Goal: Find specific page/section: Find specific page/section

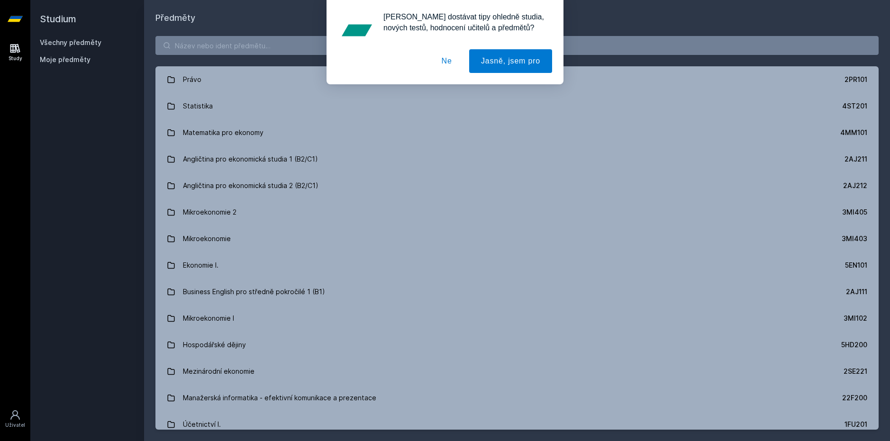
click at [454, 63] on button "Ne" at bounding box center [447, 61] width 34 height 24
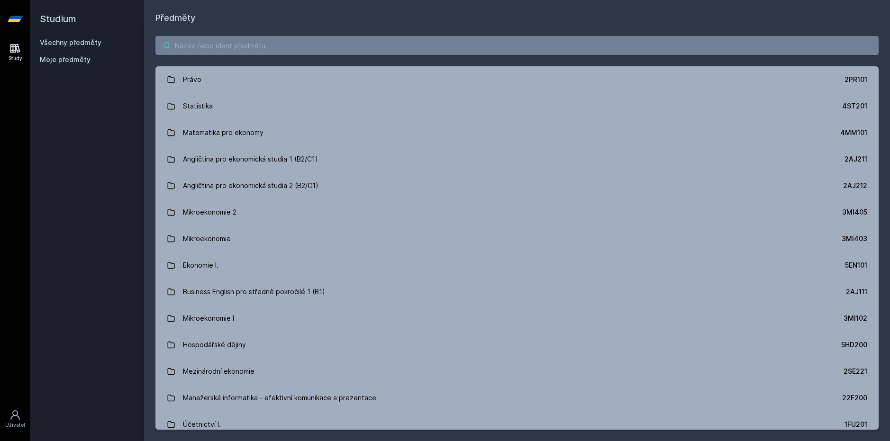
click at [248, 42] on input "search" at bounding box center [517, 45] width 723 height 19
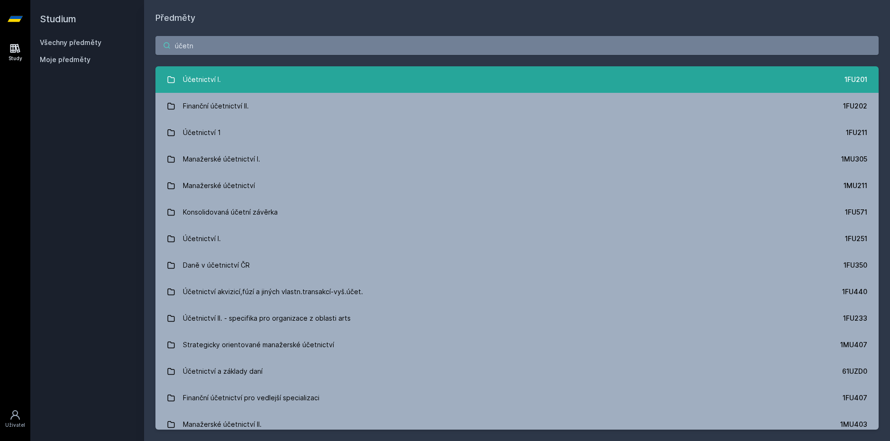
type input "účetn"
click at [297, 76] on link "Účetnictví I. 1FU201" at bounding box center [517, 79] width 723 height 27
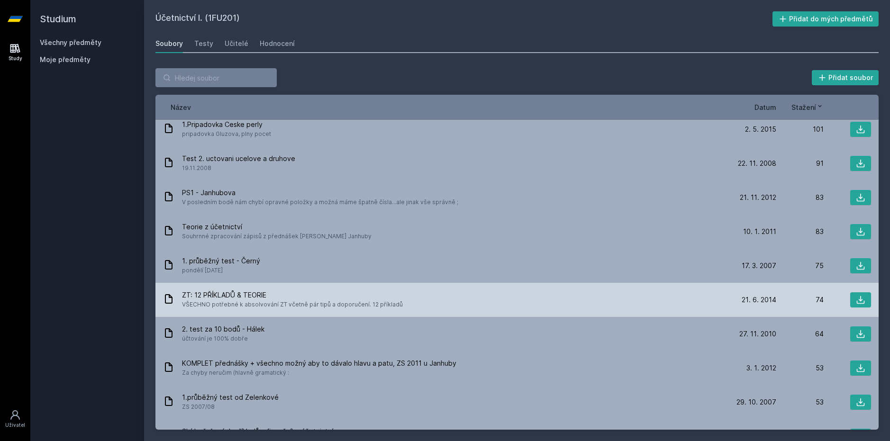
scroll to position [853, 0]
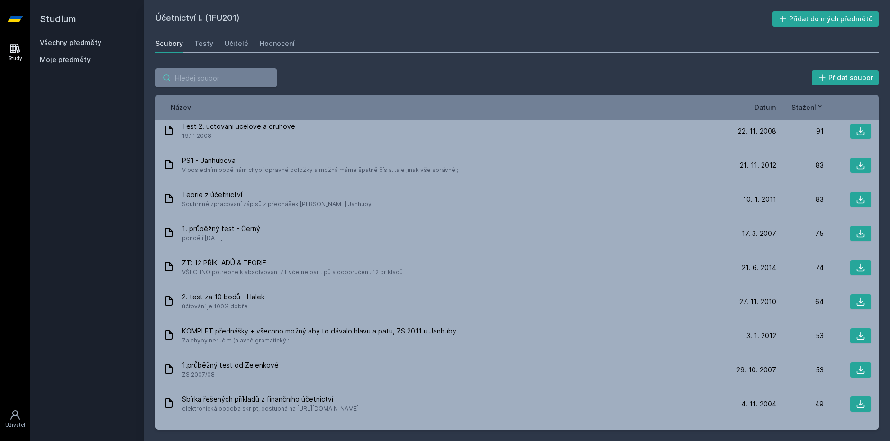
click at [219, 78] on input "search" at bounding box center [216, 77] width 121 height 19
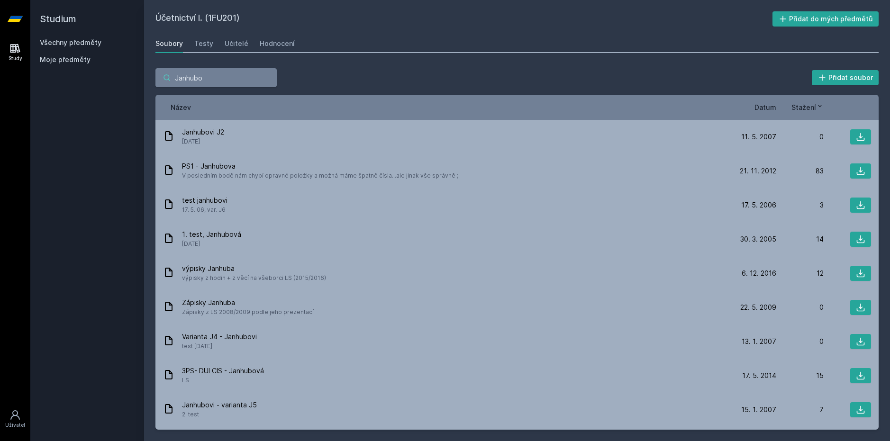
type input "Janhubo"
click at [771, 103] on span "Datum" at bounding box center [766, 107] width 22 height 10
click at [771, 103] on icon at bounding box center [773, 106] width 8 height 8
click at [768, 111] on span "Datum" at bounding box center [758, 107] width 22 height 10
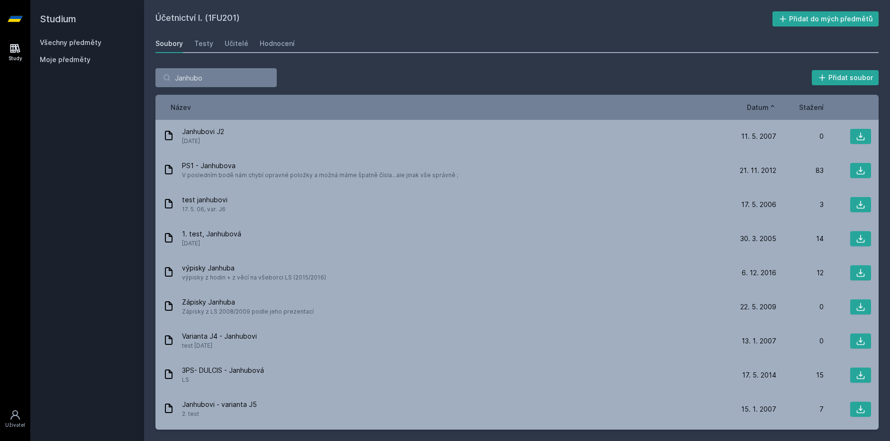
scroll to position [0, 0]
